Goal: Information Seeking & Learning: Learn about a topic

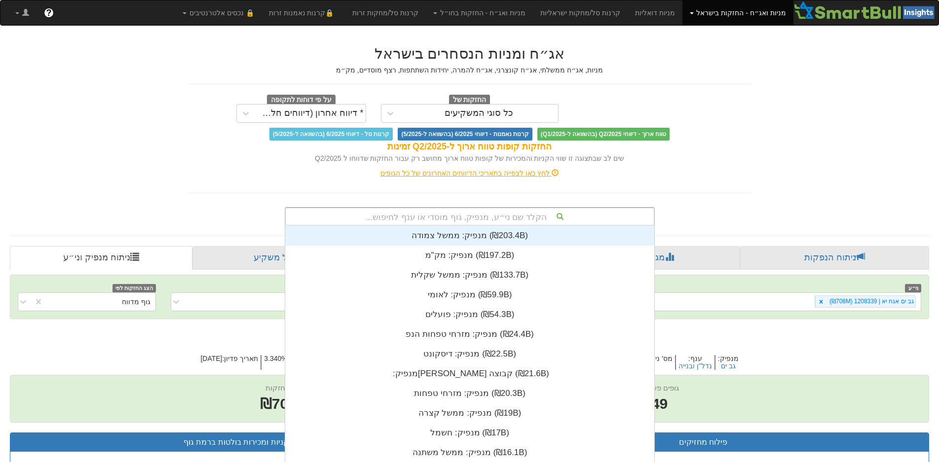
scroll to position [9, 0]
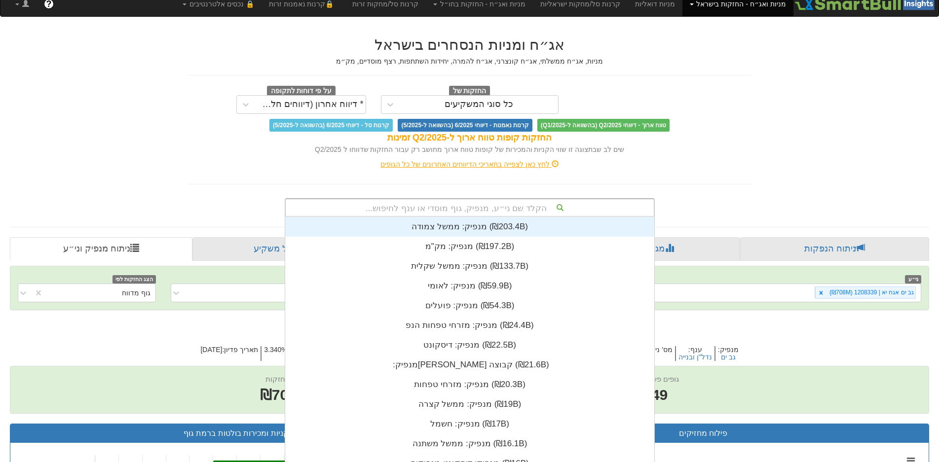
click at [487, 217] on div "הקלד שם ני״ע, מנפיק, גוף מוסדי או ענף לחיפוש... מנפיק: ‏ממשל צמודה ‎(₪203.4B)‎ …" at bounding box center [470, 207] width 370 height 19
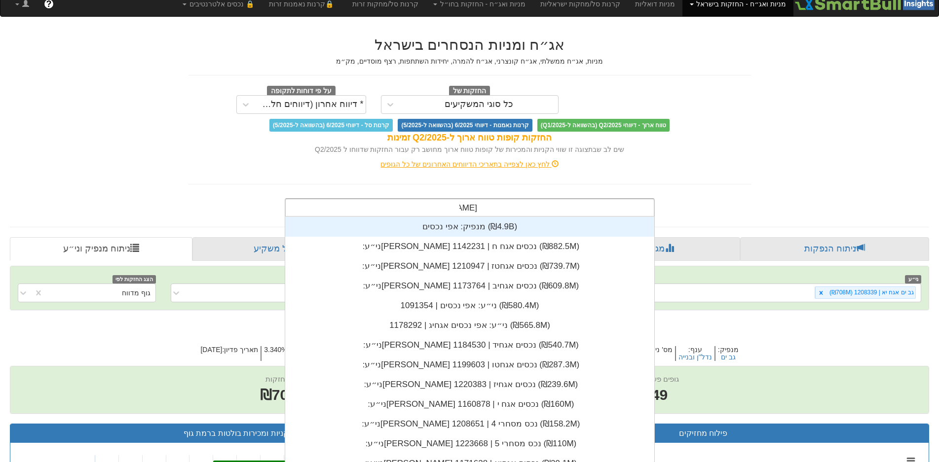
type input "[PERSON_NAME] נכ"
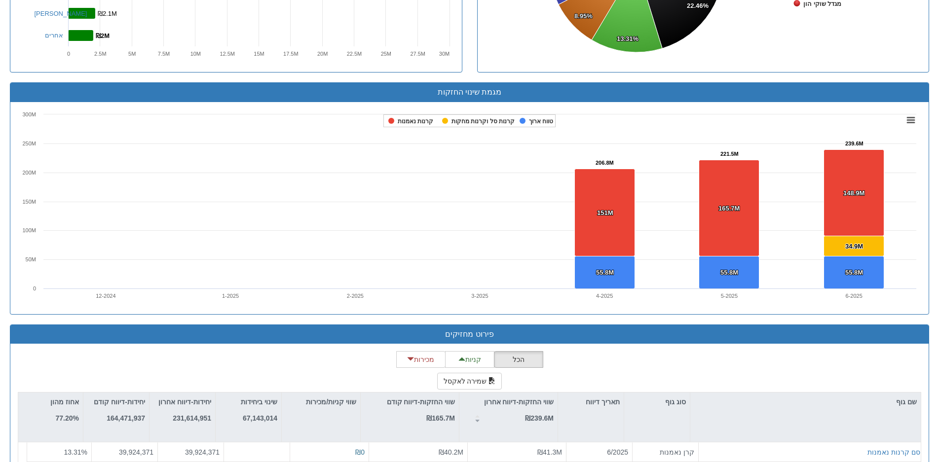
scroll to position [789, 0]
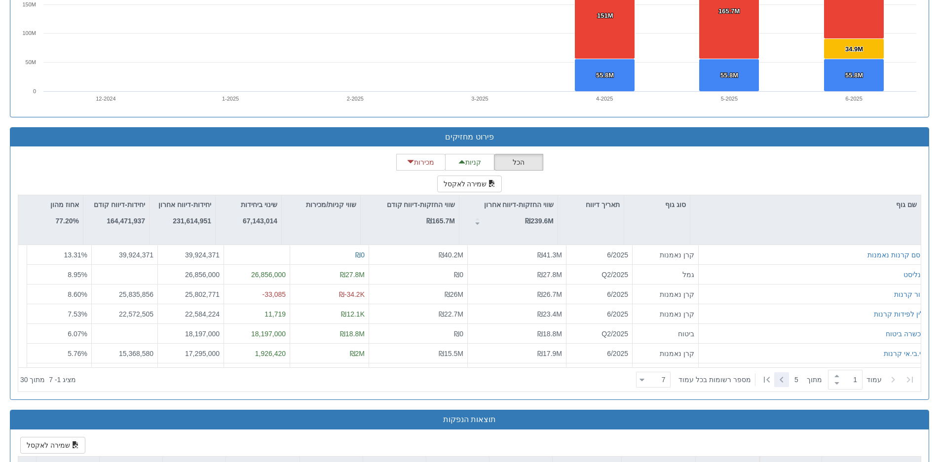
click at [783, 376] on icon at bounding box center [782, 380] width 12 height 12
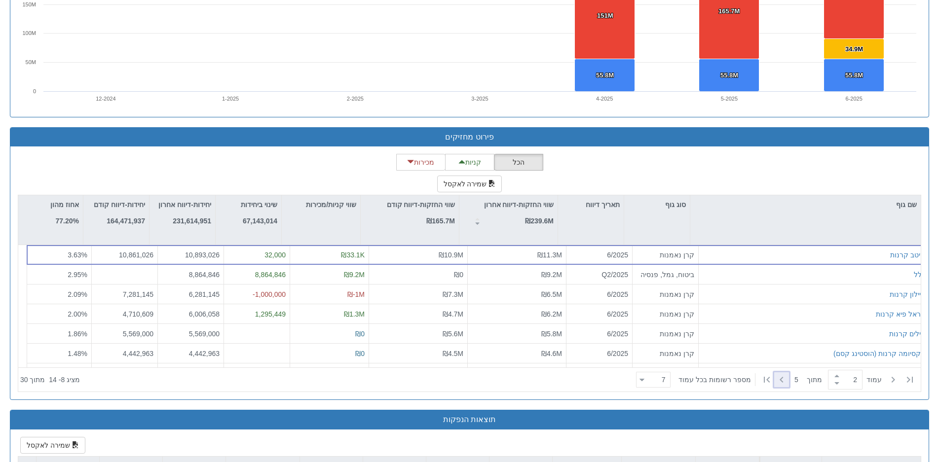
click at [782, 382] on icon at bounding box center [782, 380] width 12 height 12
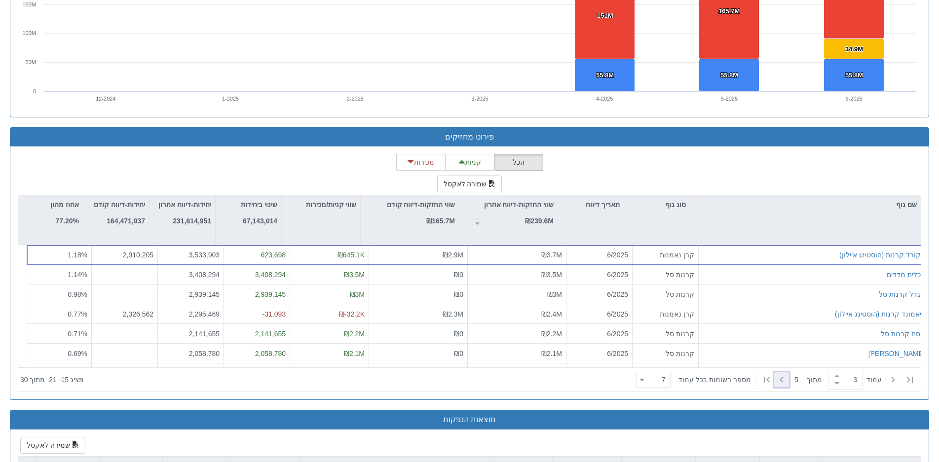
click at [782, 382] on icon at bounding box center [782, 380] width 12 height 12
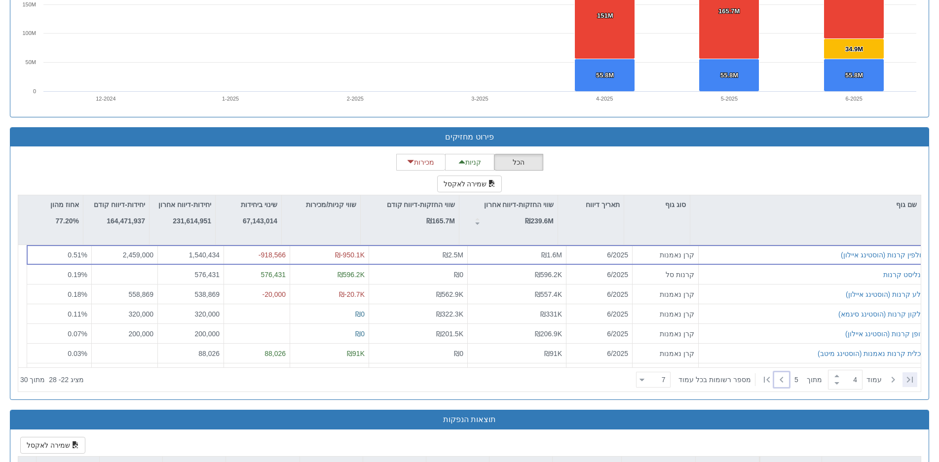
click at [903, 375] on div at bounding box center [909, 380] width 15 height 15
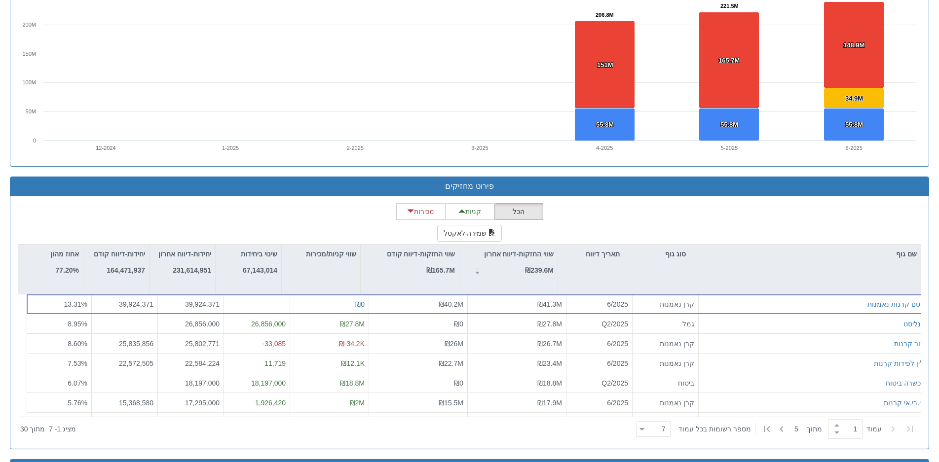
scroll to position [839, 0]
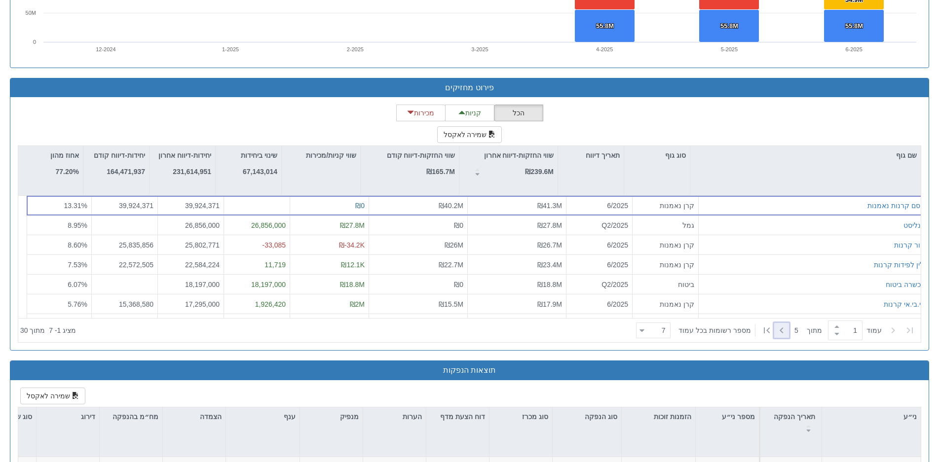
click at [782, 328] on icon at bounding box center [782, 331] width 12 height 12
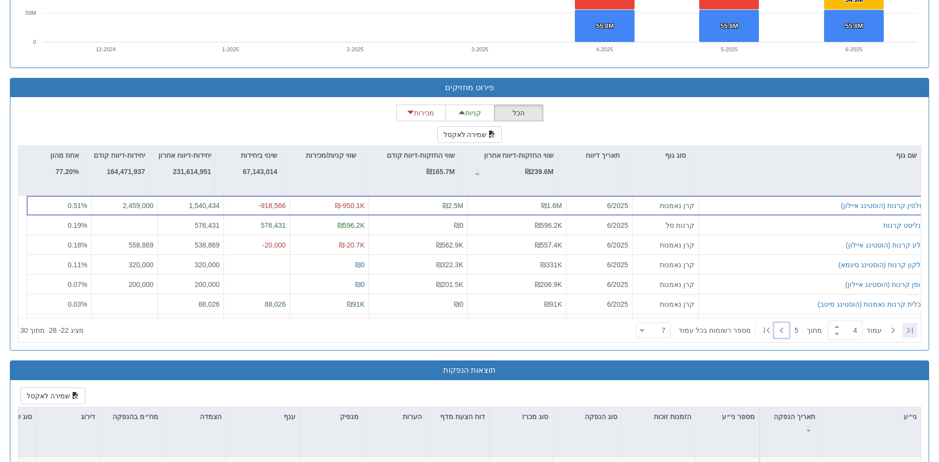
click at [909, 333] on icon at bounding box center [910, 331] width 12 height 12
type input "1"
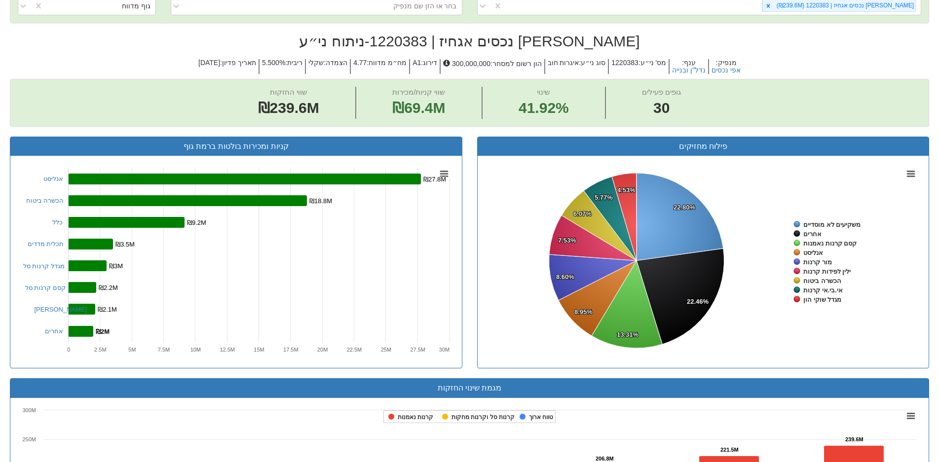
scroll to position [148, 0]
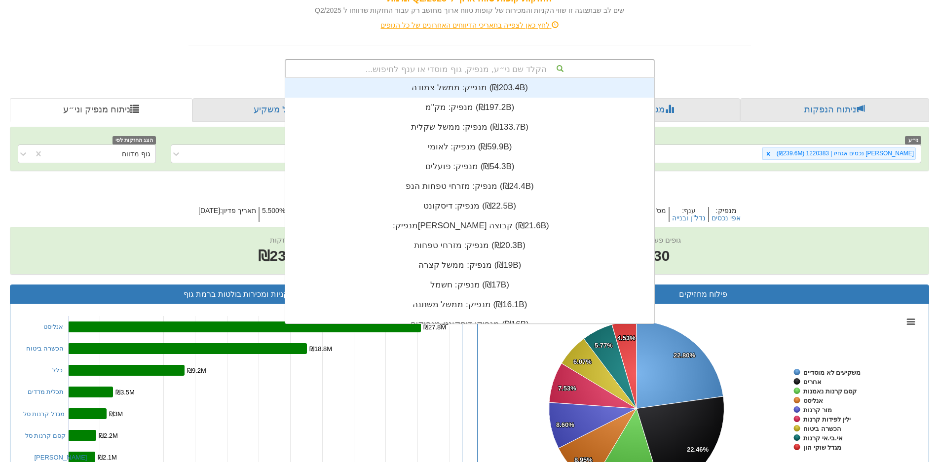
click at [516, 66] on div "הקלד שם ני״ע, מנפיק, גוף מוסדי או ענף לחיפוש..." at bounding box center [470, 68] width 368 height 17
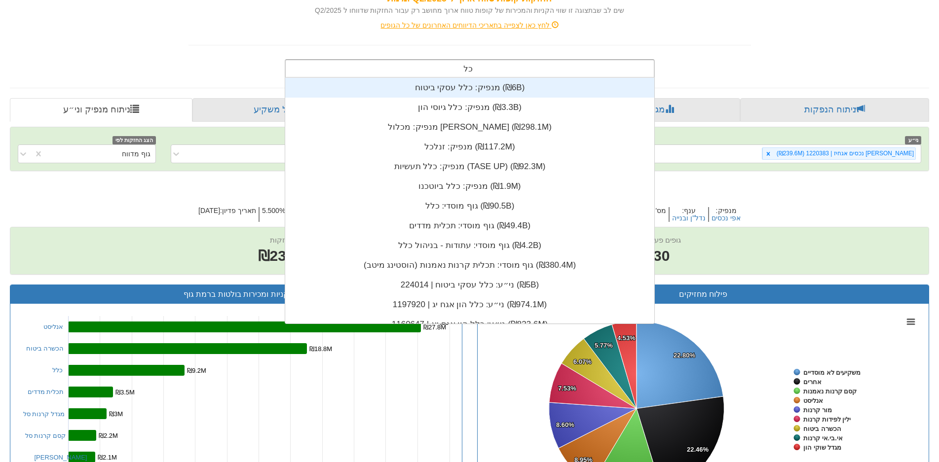
type input "כלל"
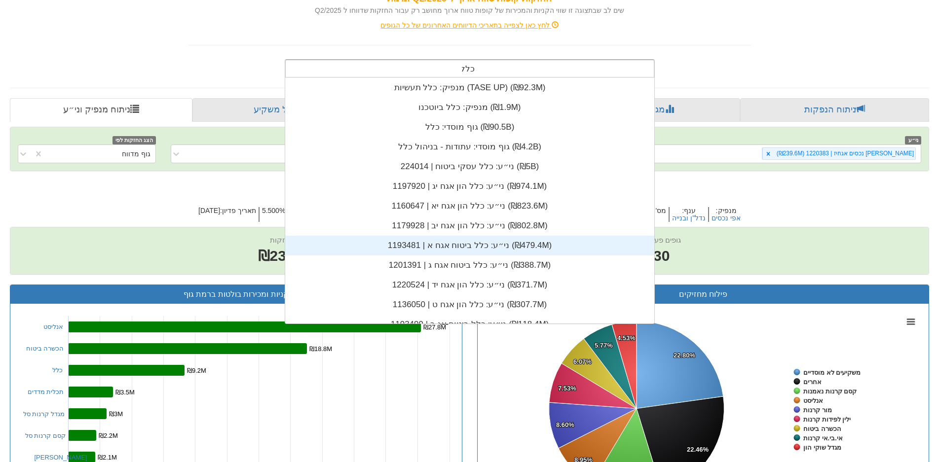
scroll to position [197, 0]
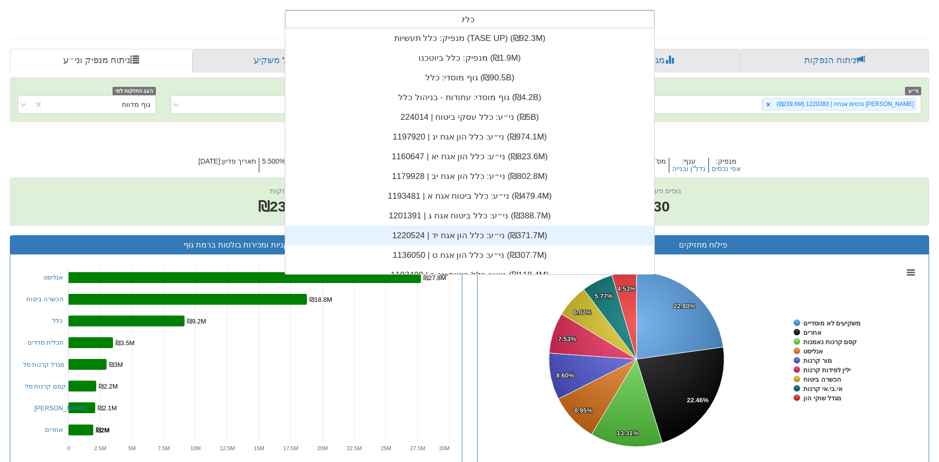
click at [481, 238] on div "ני״ע: ‏כלל הון אגח יד | 1220524 ‎(₪371.7M)‎" at bounding box center [469, 236] width 369 height 20
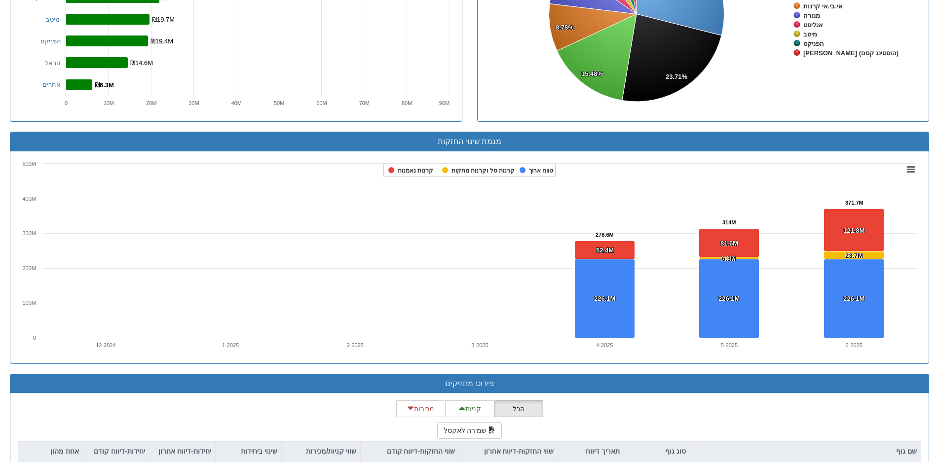
scroll to position [740, 0]
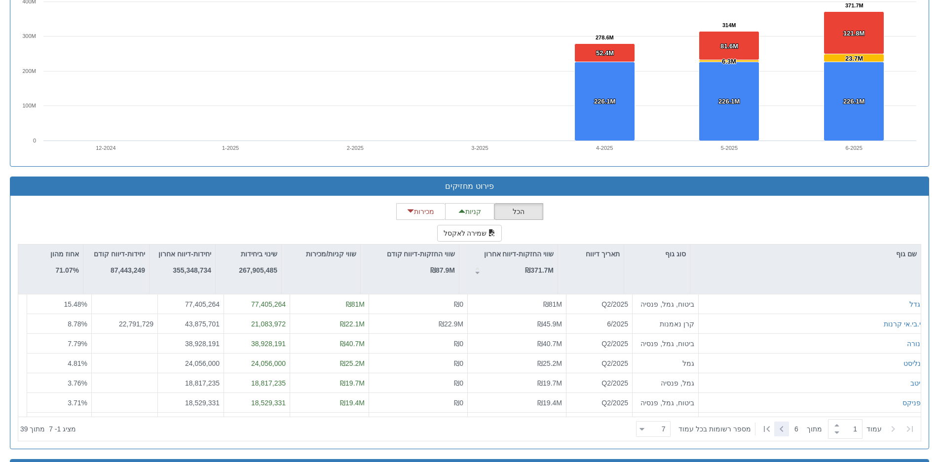
click at [784, 426] on icon at bounding box center [782, 429] width 12 height 12
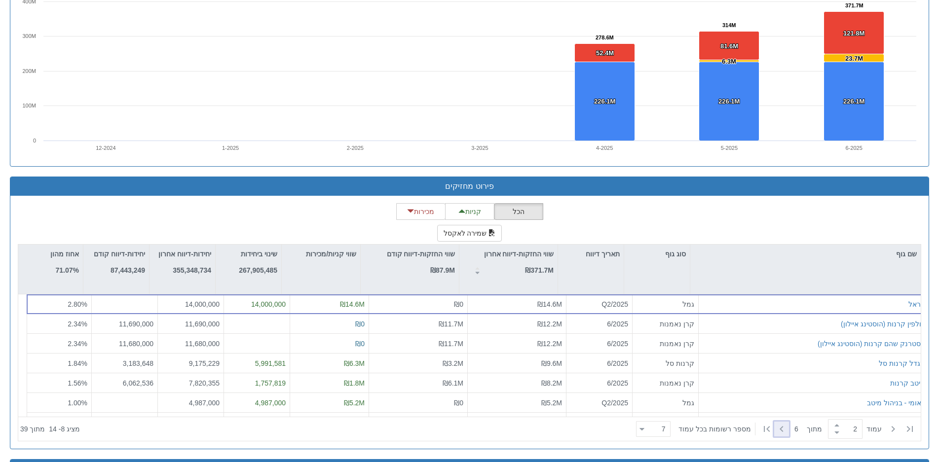
type input "2"
